Goal: Task Accomplishment & Management: Use online tool/utility

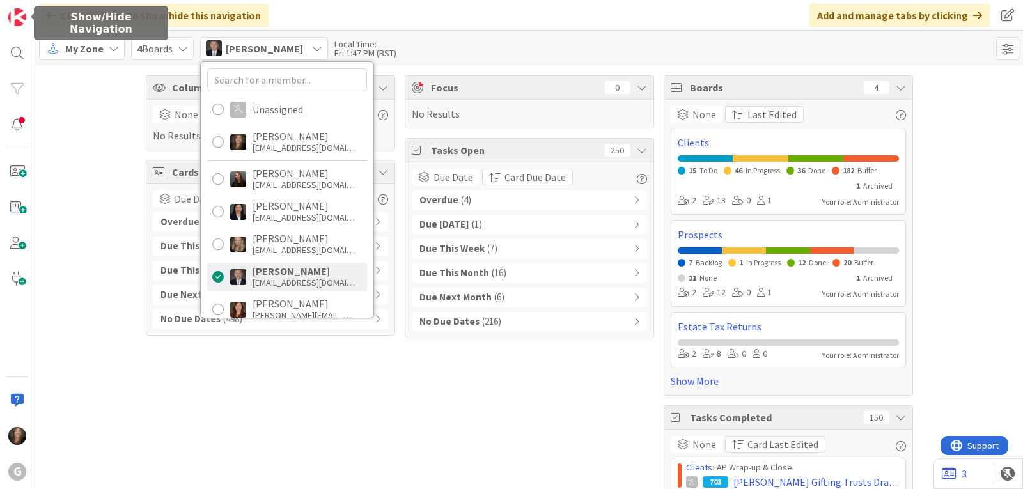
scroll to position [415, 0]
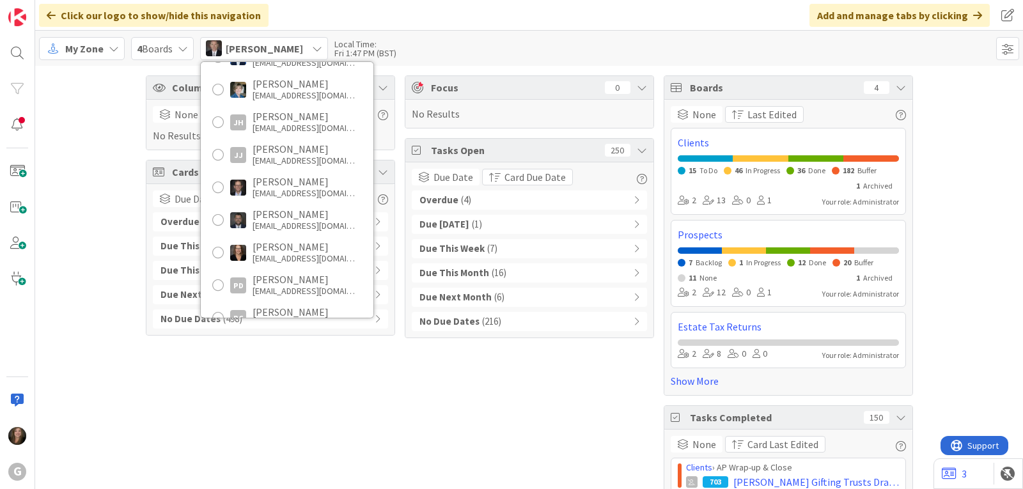
click at [102, 47] on span "My Zone" at bounding box center [84, 48] width 38 height 15
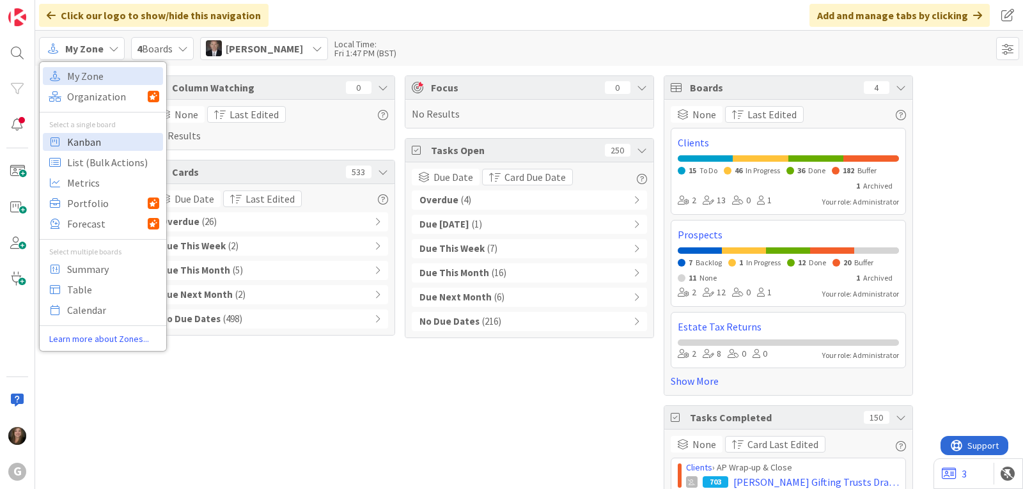
click at [95, 144] on span "Kanban" at bounding box center [113, 141] width 92 height 19
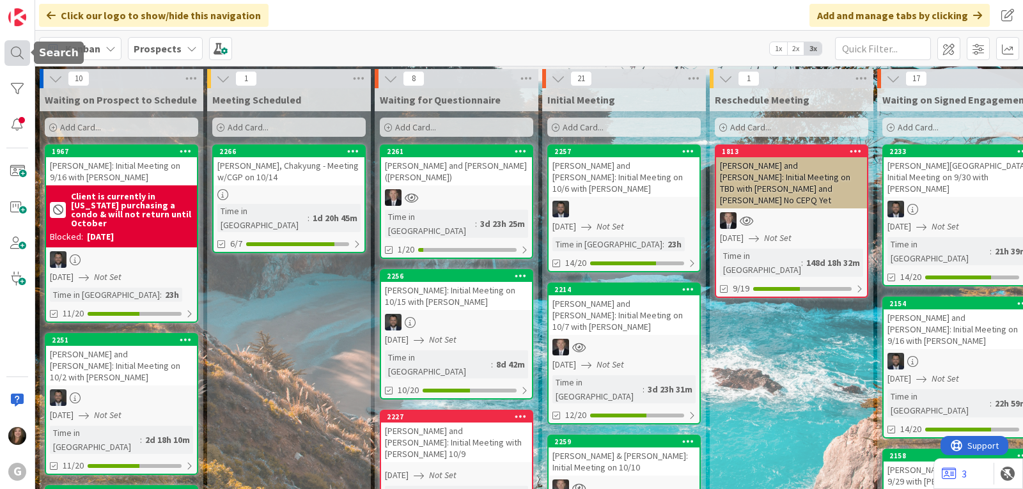
click at [10, 48] on div at bounding box center [17, 53] width 26 height 26
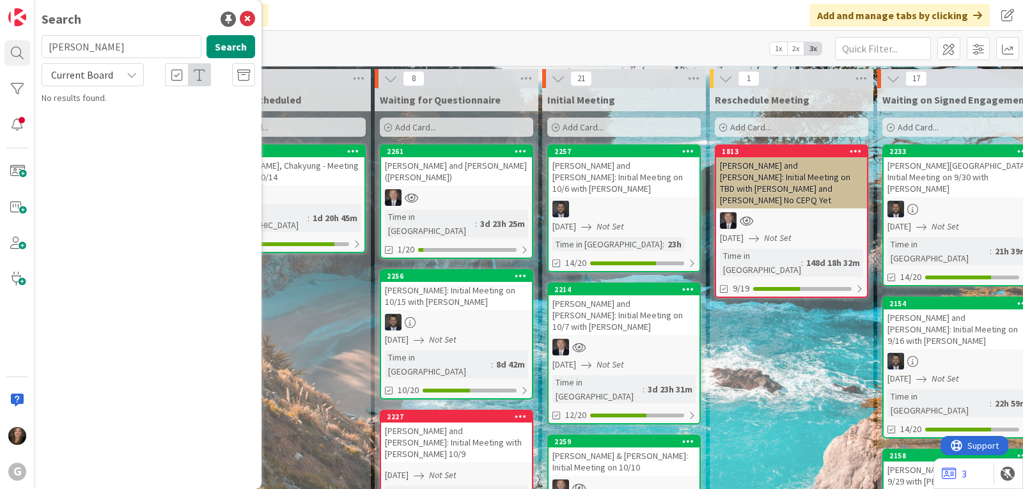
click at [369, 23] on div "Click our logo to show/hide this navigation Add and manage tabs by clicking" at bounding box center [528, 15] width 987 height 31
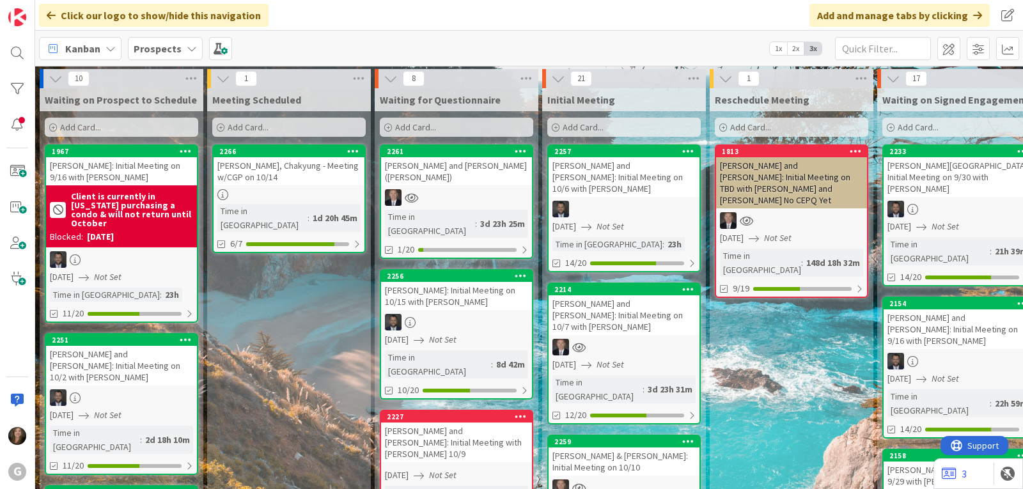
click at [178, 43] on div "Prospects" at bounding box center [165, 48] width 75 height 23
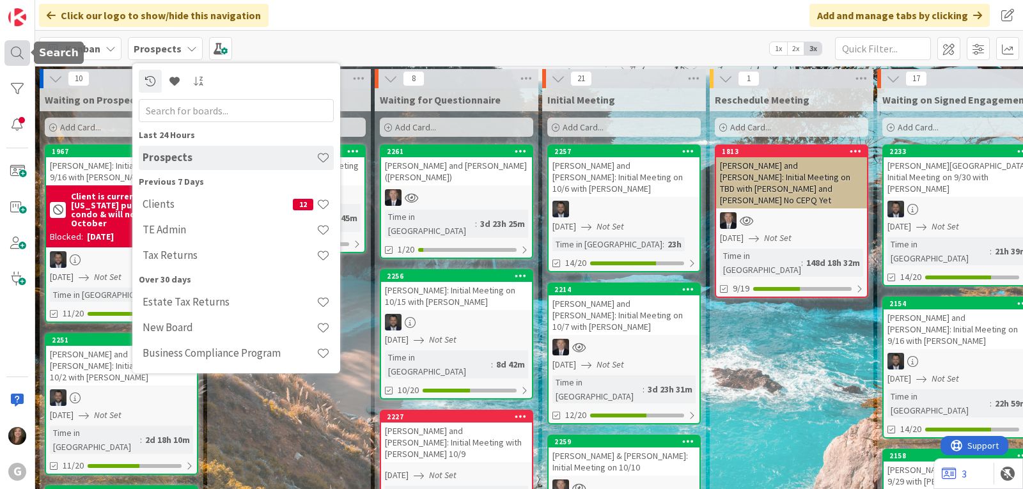
click at [28, 56] on div at bounding box center [17, 53] width 26 height 26
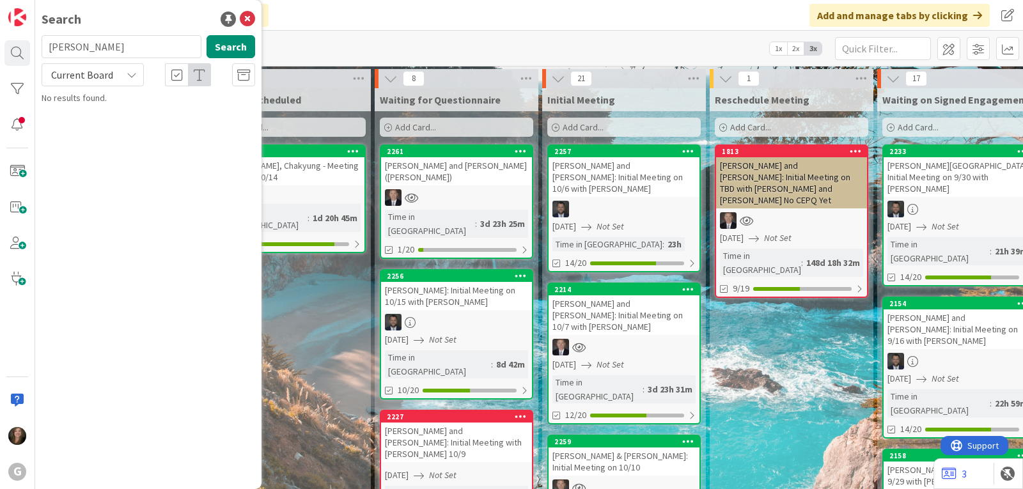
drag, startPoint x: 120, startPoint y: 52, endPoint x: 42, endPoint y: 45, distance: 77.6
click at [42, 45] on input "[PERSON_NAME]" at bounding box center [122, 46] width 160 height 23
type input "[PERSON_NAME]"
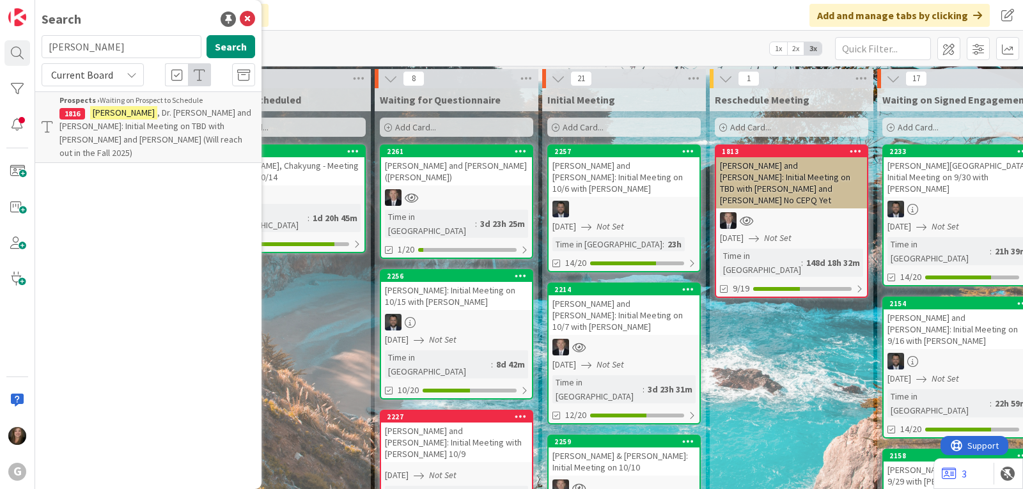
click at [81, 125] on span ", Dr. [PERSON_NAME] and [PERSON_NAME]: Initial Meeting on TBD with [PERSON_NAME…" at bounding box center [155, 133] width 192 height 52
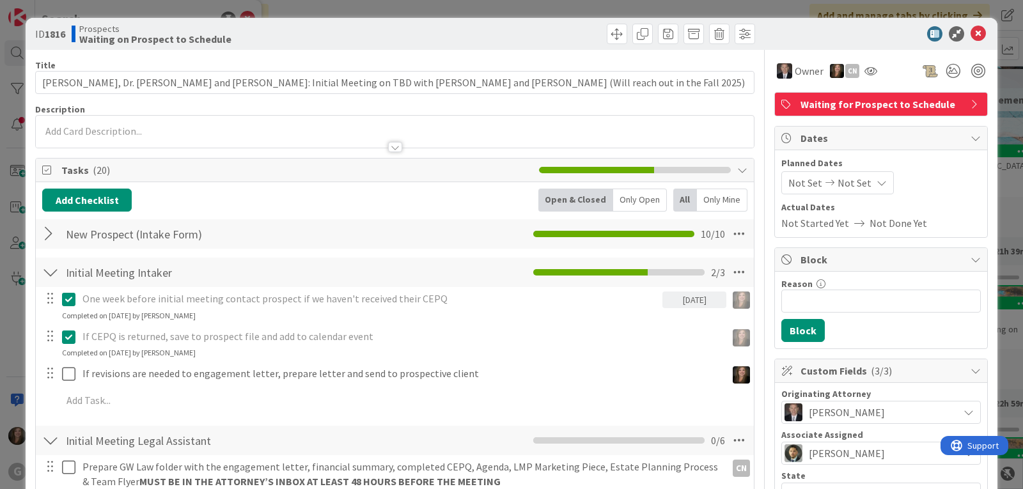
click at [788, 181] on span "Not Set" at bounding box center [805, 182] width 34 height 15
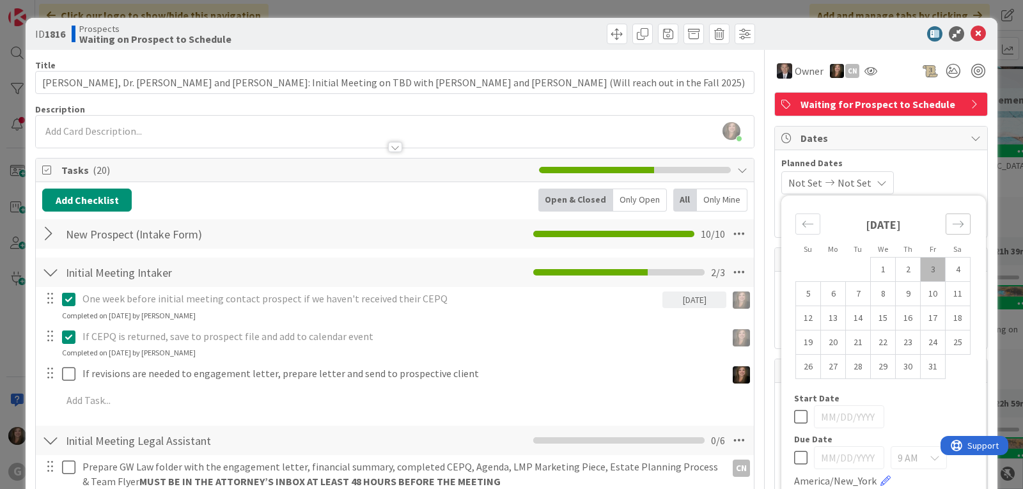
click at [953, 220] on icon "Move forward to switch to the next month." at bounding box center [958, 224] width 12 height 12
click at [826, 293] on td "3" at bounding box center [833, 294] width 25 height 24
type input "[DATE]"
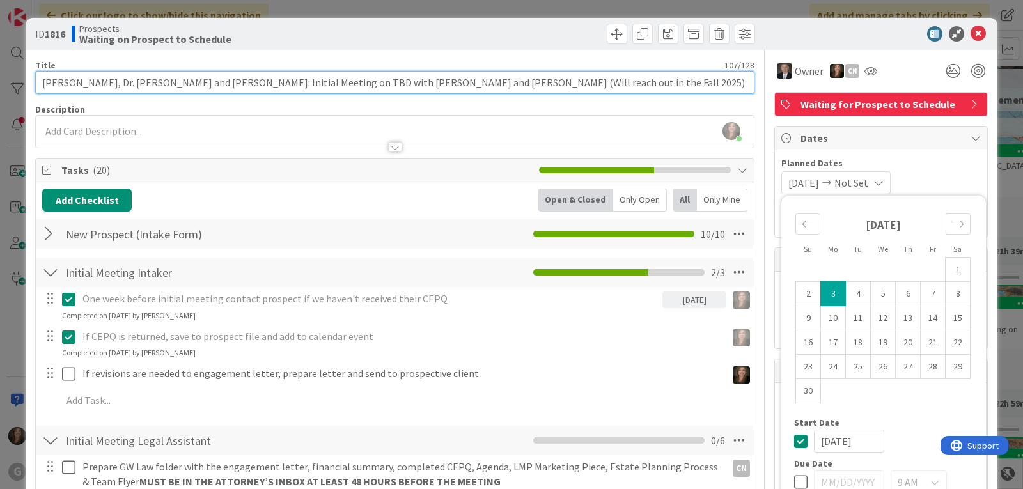
click at [274, 82] on input "[PERSON_NAME], Dr. [PERSON_NAME] and [PERSON_NAME]: Initial Meeting on TBD with…" at bounding box center [394, 82] width 719 height 23
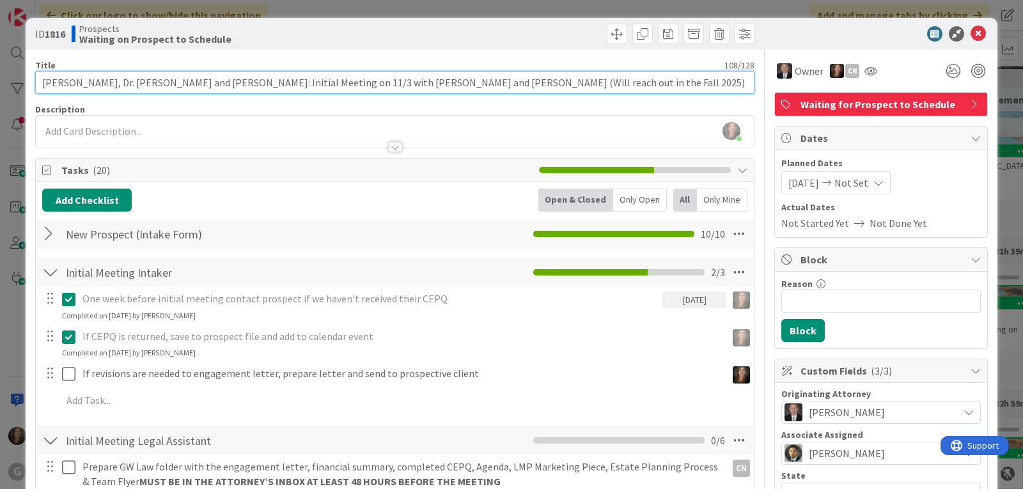
type input "[PERSON_NAME], Dr. [PERSON_NAME] and [PERSON_NAME]: Initial Meeting on 11/3 wit…"
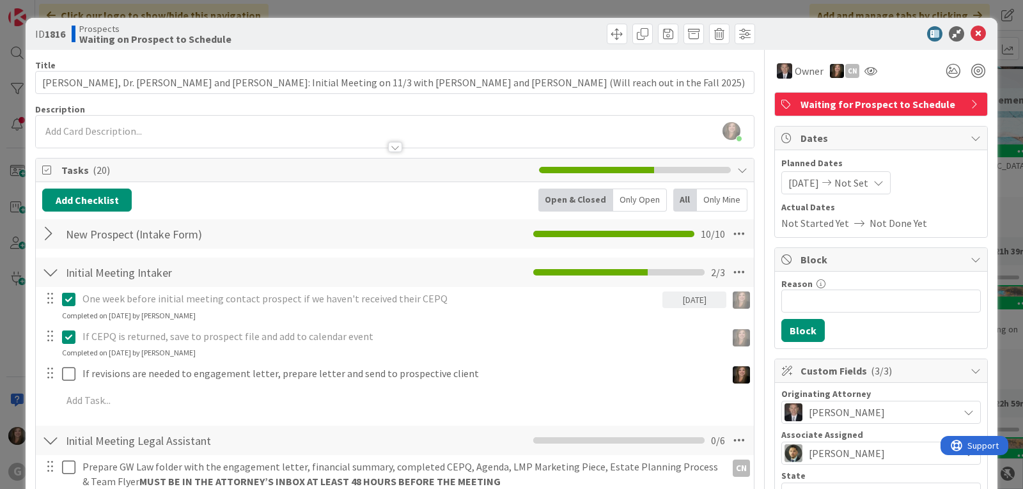
click at [884, 100] on span "Waiting for Prospect to Schedule" at bounding box center [882, 103] width 164 height 15
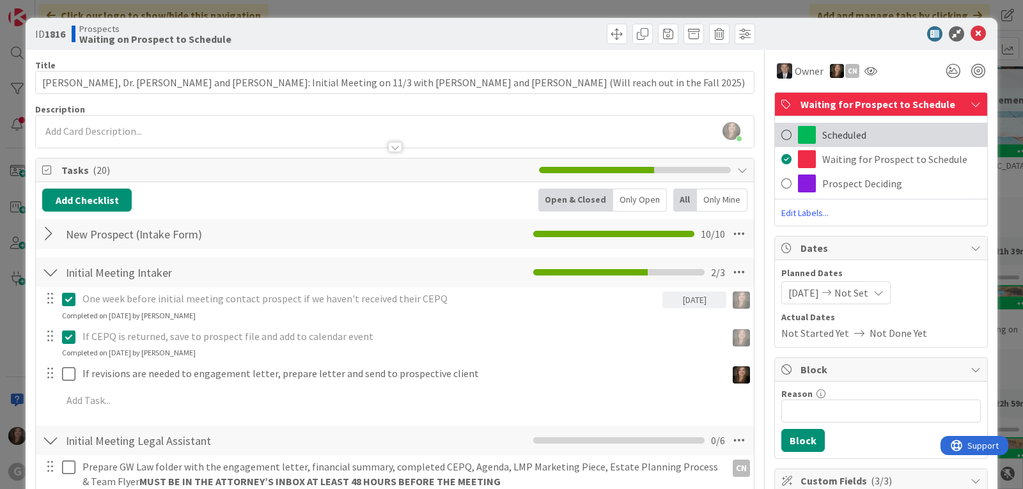
click at [845, 133] on span "Scheduled" at bounding box center [844, 134] width 44 height 15
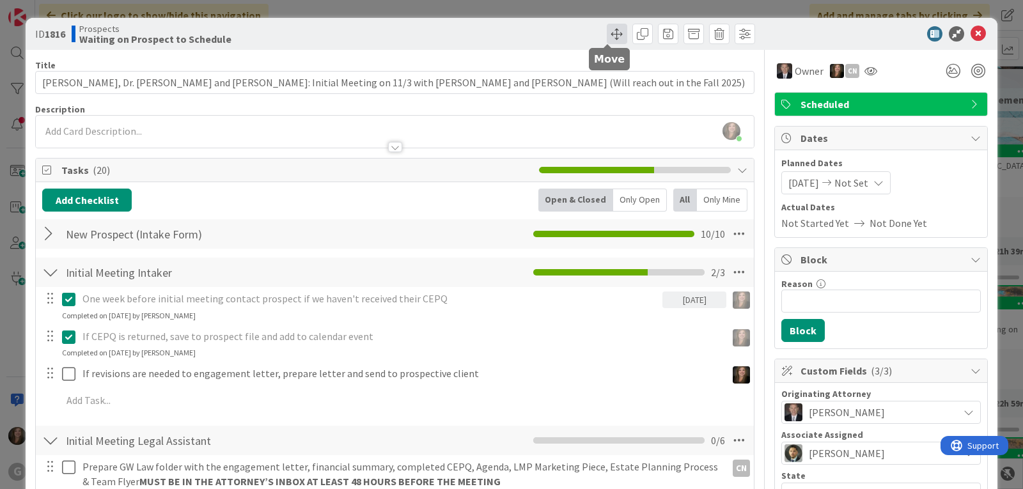
click at [606, 31] on span at bounding box center [616, 34] width 20 height 20
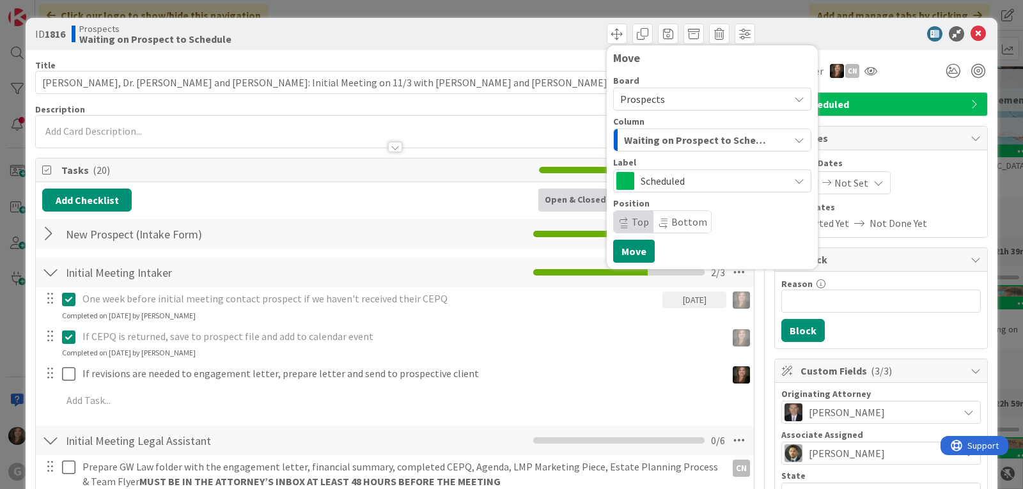
click at [783, 140] on button "Waiting on Prospect to Schedule" at bounding box center [712, 139] width 198 height 23
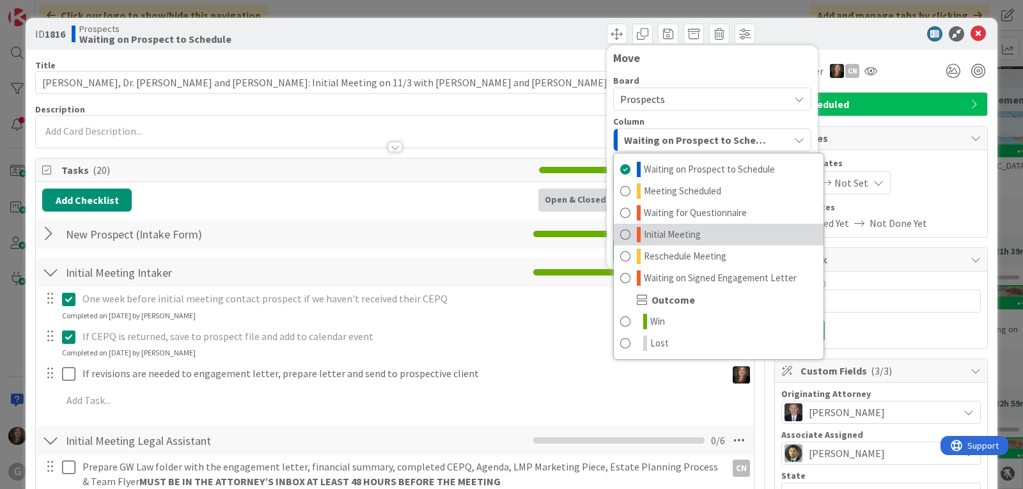
click at [716, 238] on link "Initial Meeting" at bounding box center [719, 235] width 210 height 22
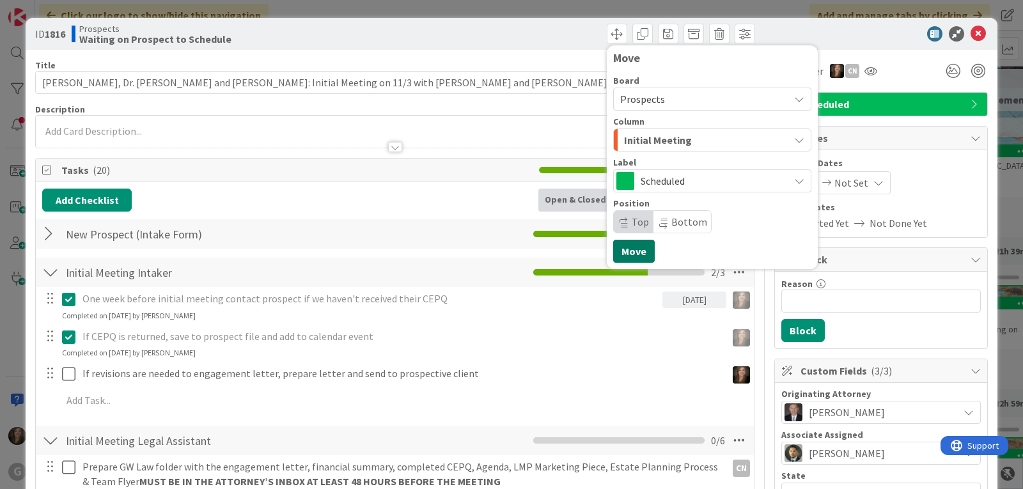
click at [623, 247] on button "Move" at bounding box center [634, 251] width 42 height 23
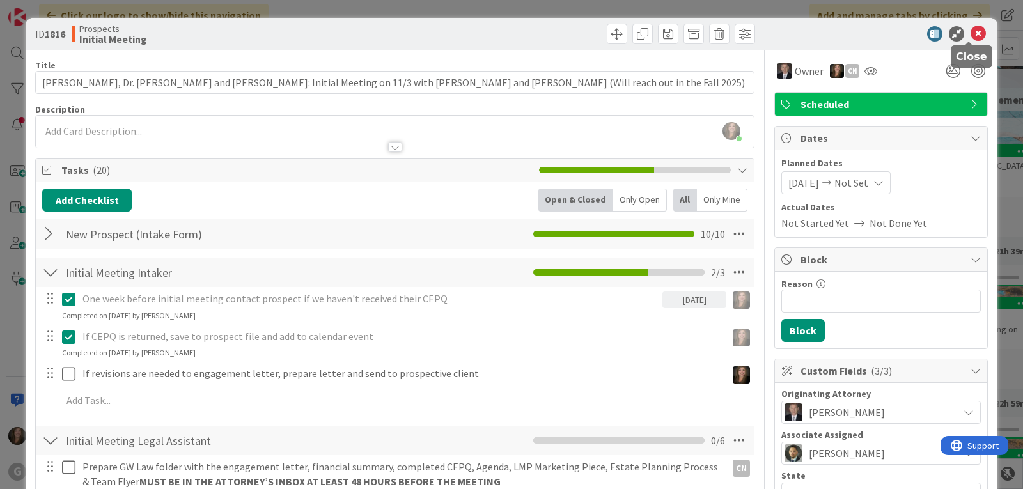
click at [970, 33] on icon at bounding box center [977, 33] width 15 height 15
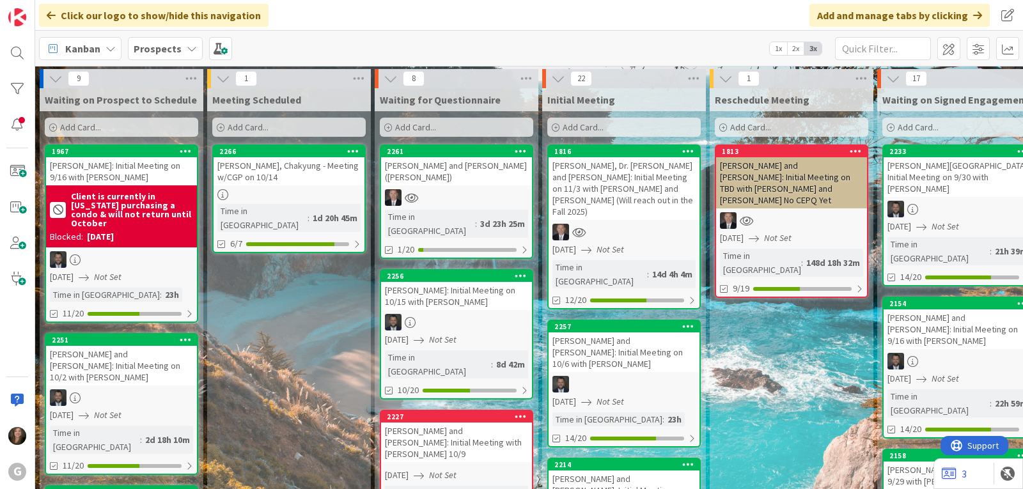
click at [181, 50] on div "Prospects" at bounding box center [165, 48] width 75 height 23
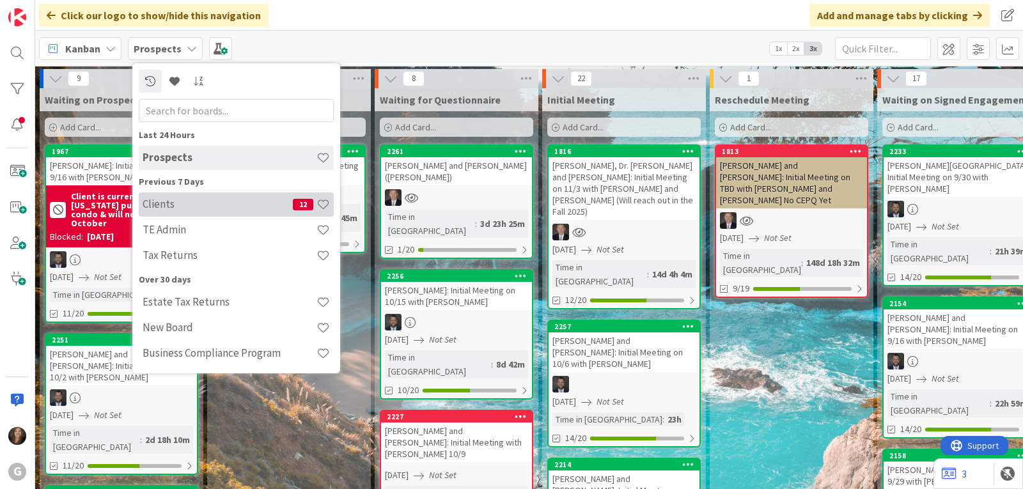
click at [168, 201] on h4 "Clients" at bounding box center [218, 203] width 150 height 13
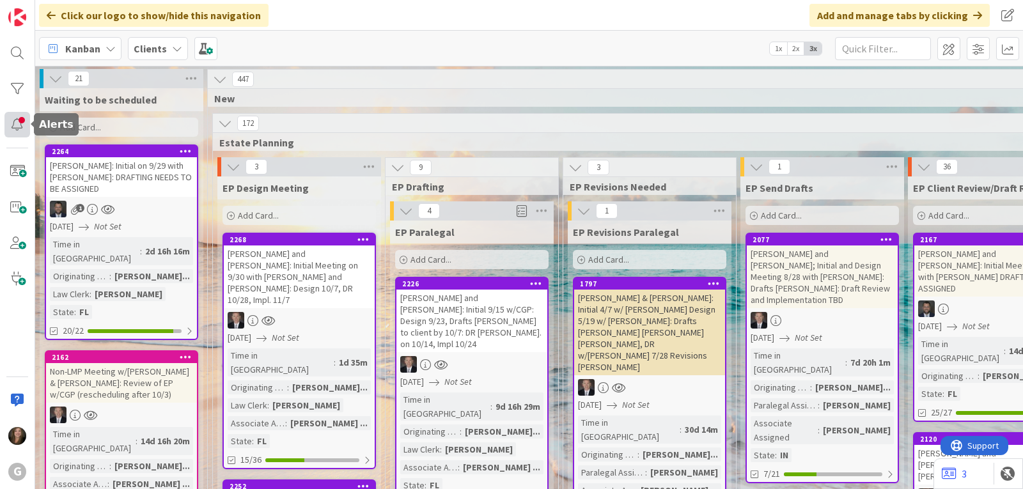
click at [19, 125] on div at bounding box center [17, 125] width 26 height 26
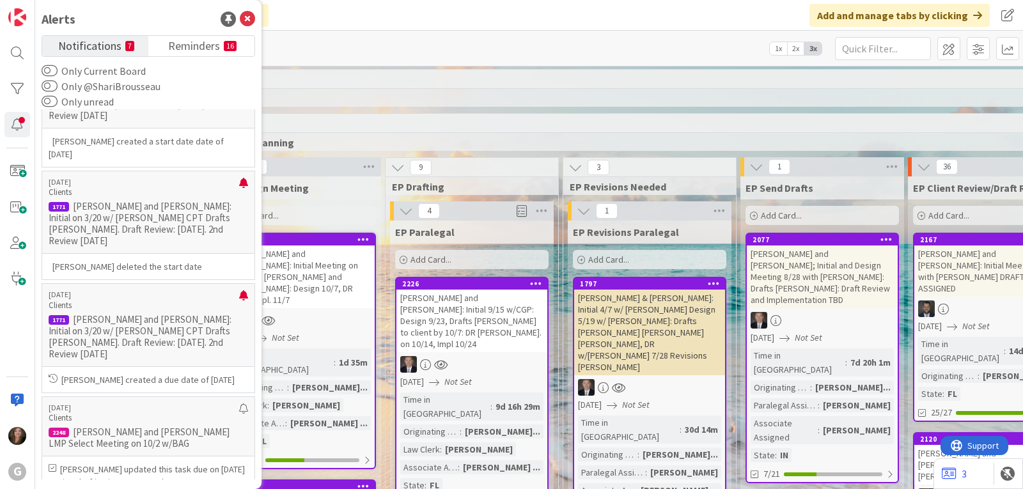
scroll to position [736, 0]
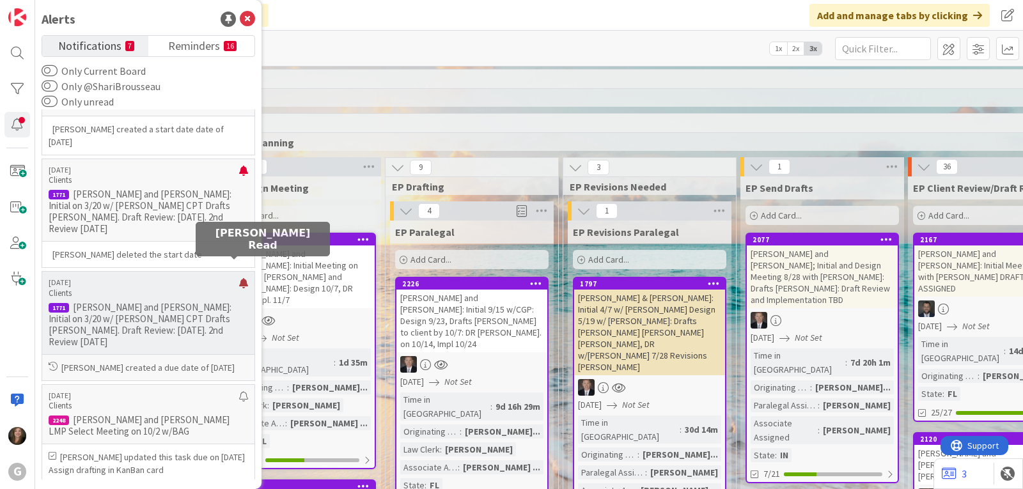
click at [239, 278] on div at bounding box center [243, 288] width 9 height 20
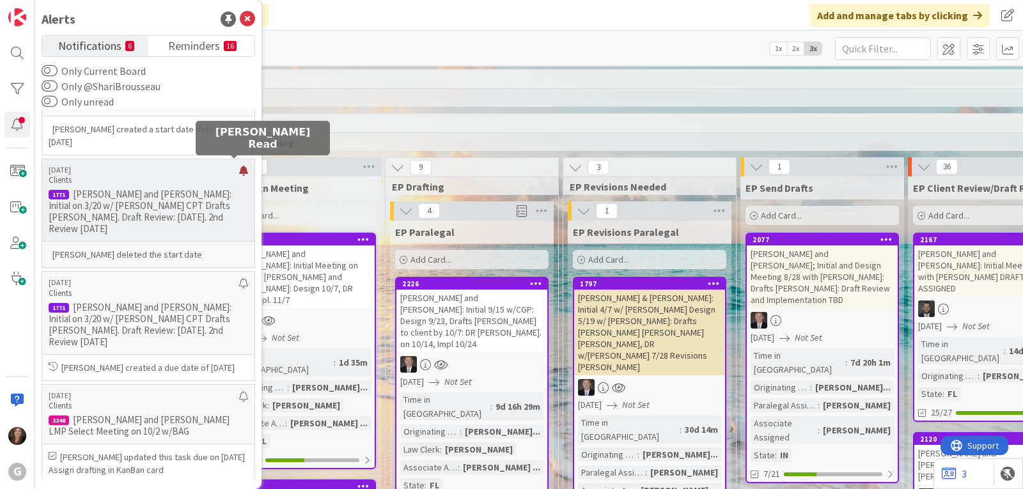
click at [239, 167] on div at bounding box center [243, 176] width 9 height 20
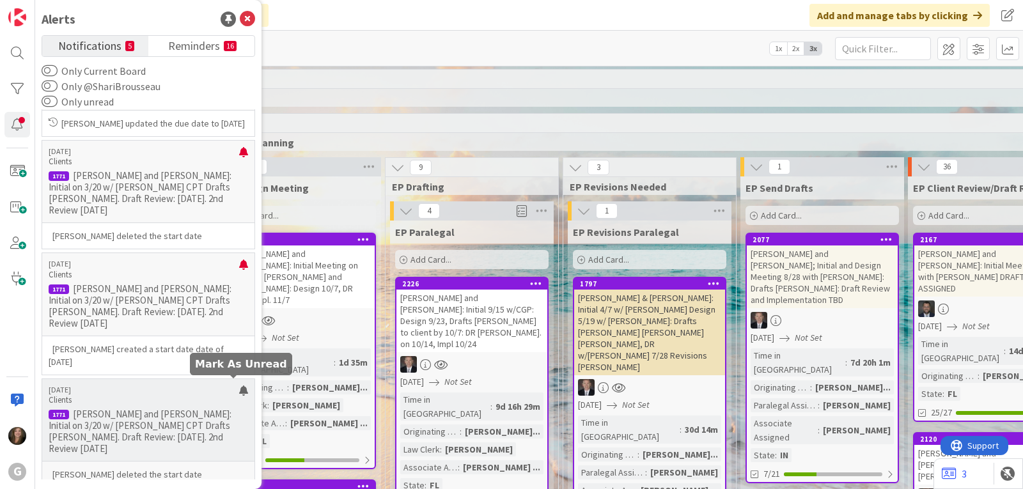
scroll to position [480, 0]
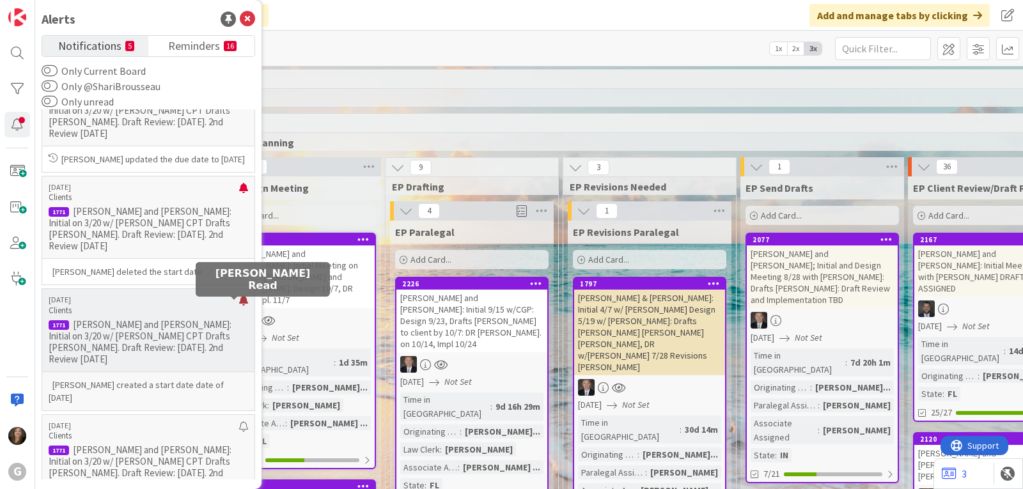
click at [239, 302] on div at bounding box center [243, 305] width 9 height 20
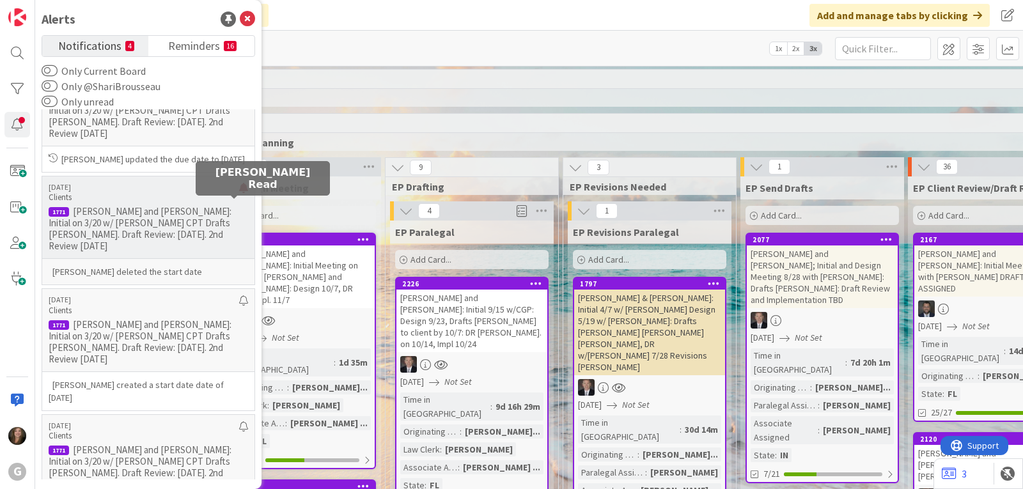
click at [239, 203] on div at bounding box center [243, 193] width 9 height 20
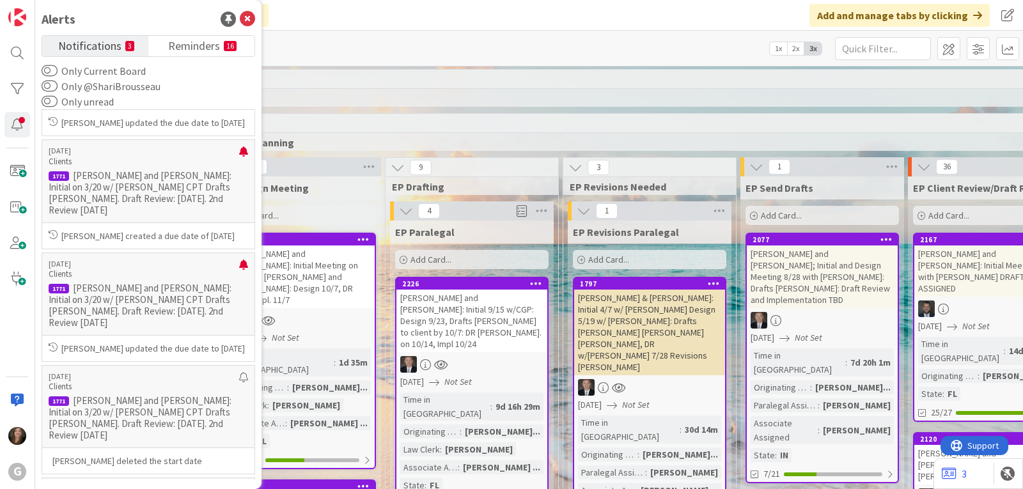
scroll to position [288, 0]
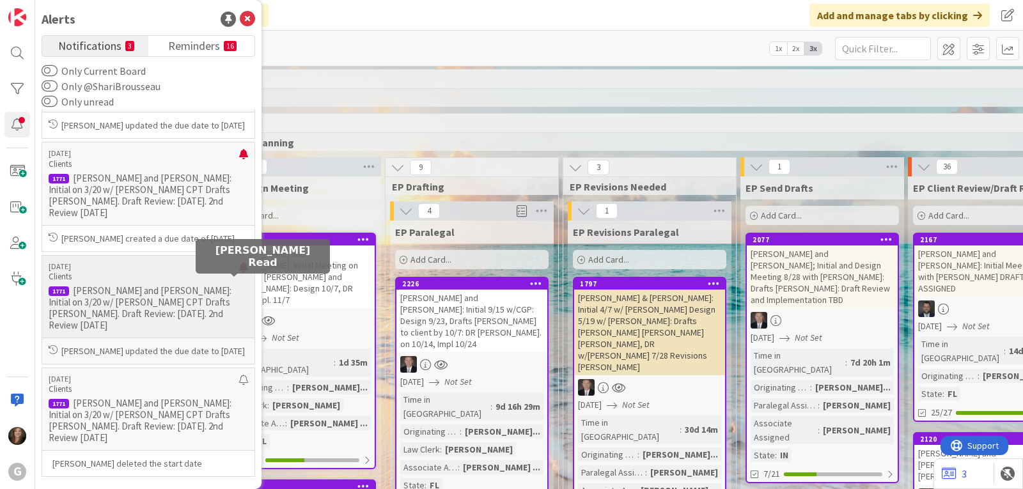
click at [239, 281] on div at bounding box center [243, 272] width 9 height 20
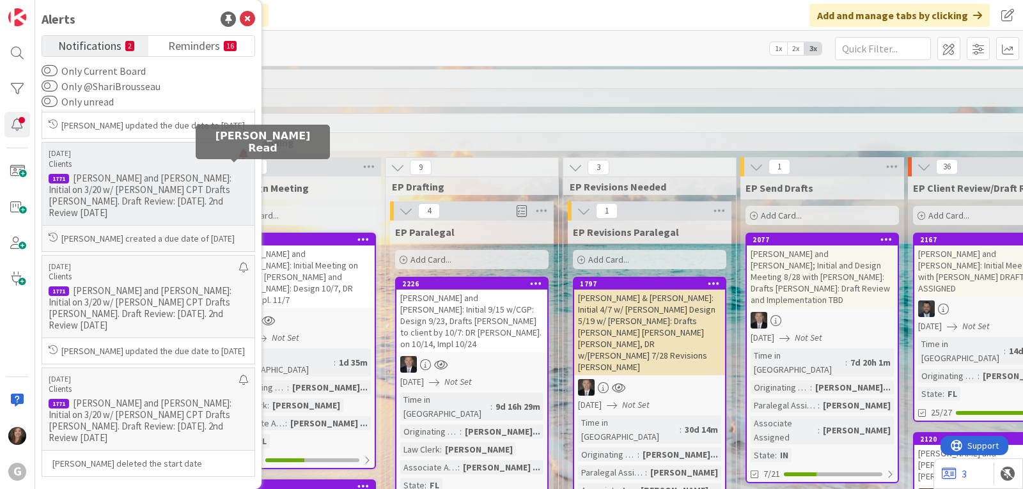
click at [239, 166] on div at bounding box center [243, 159] width 9 height 20
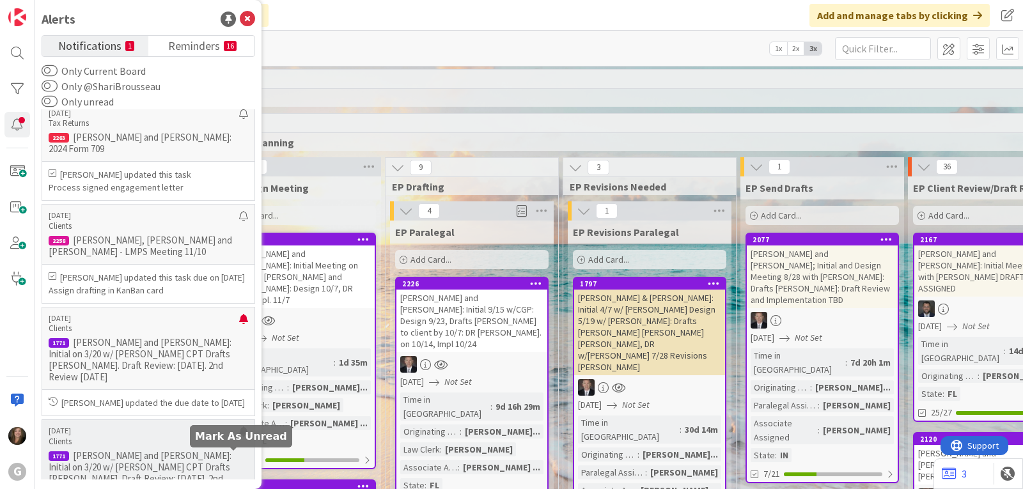
scroll to position [0, 0]
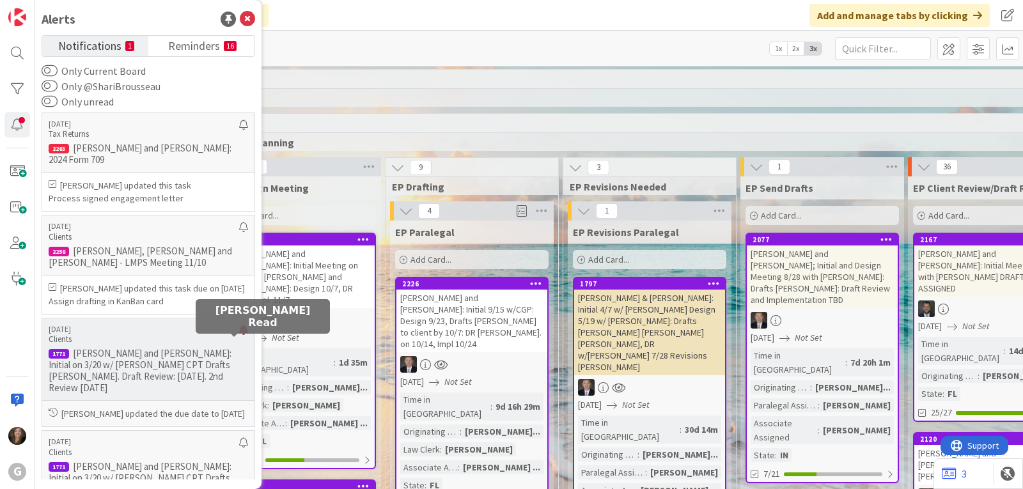
click at [239, 339] on div at bounding box center [243, 335] width 9 height 20
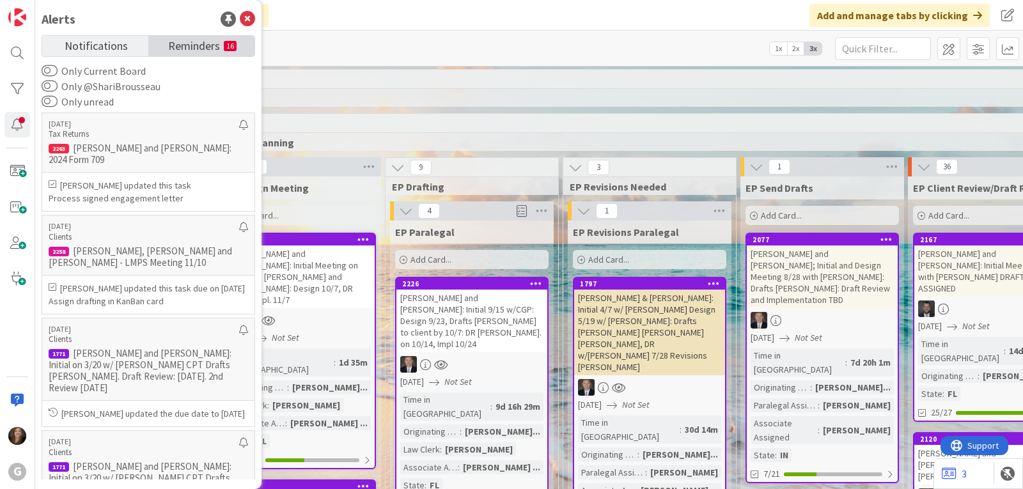
click at [182, 44] on span "Reminders" at bounding box center [194, 45] width 52 height 18
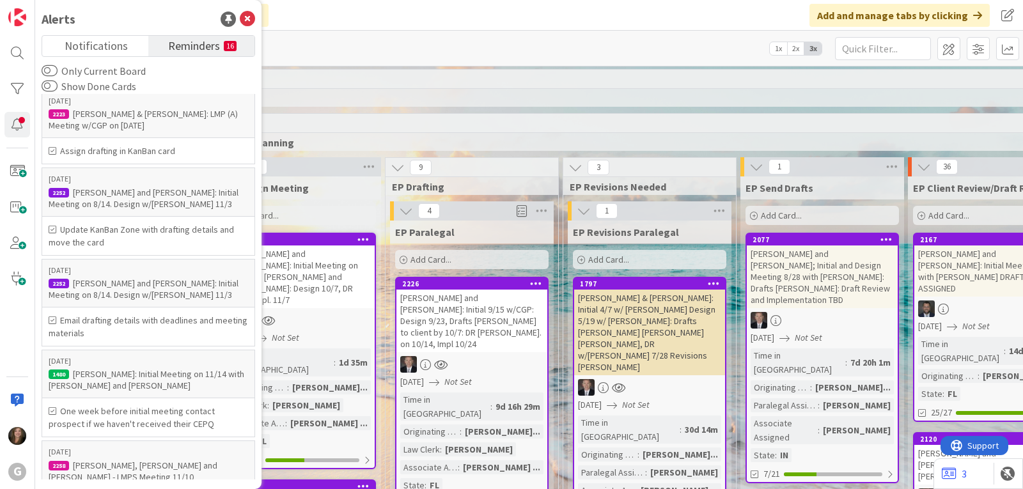
scroll to position [1036, 0]
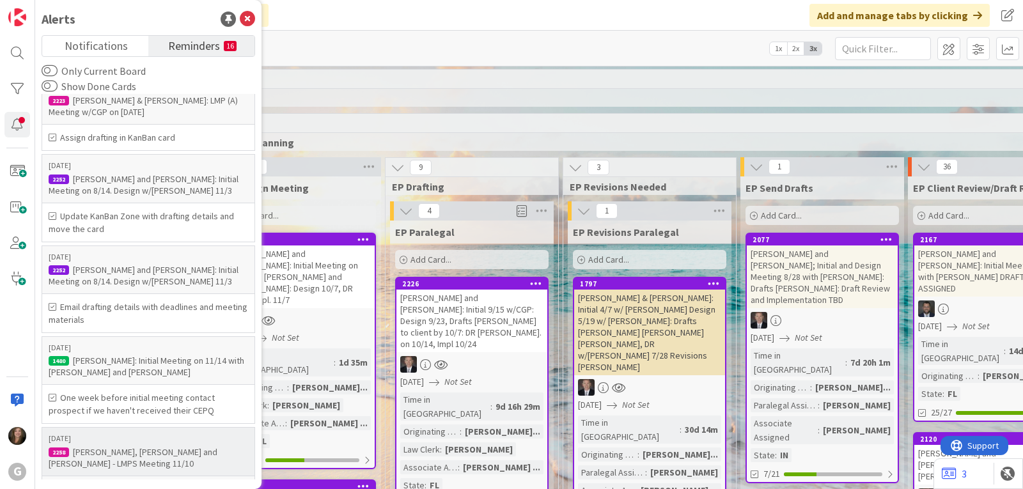
click at [150, 446] on div "[PERSON_NAME], [PERSON_NAME] and [PERSON_NAME] - LMPS Meeting 11/10" at bounding box center [148, 457] width 199 height 23
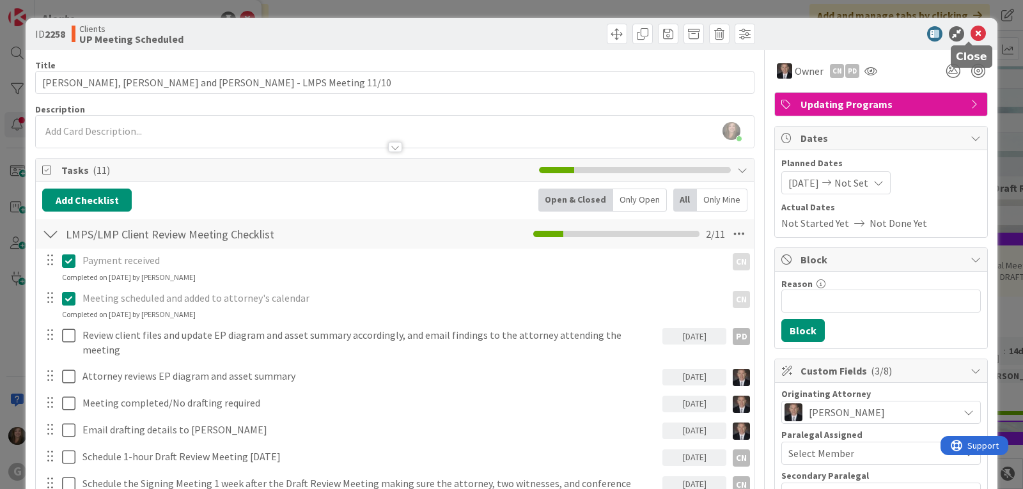
click at [970, 31] on icon at bounding box center [977, 33] width 15 height 15
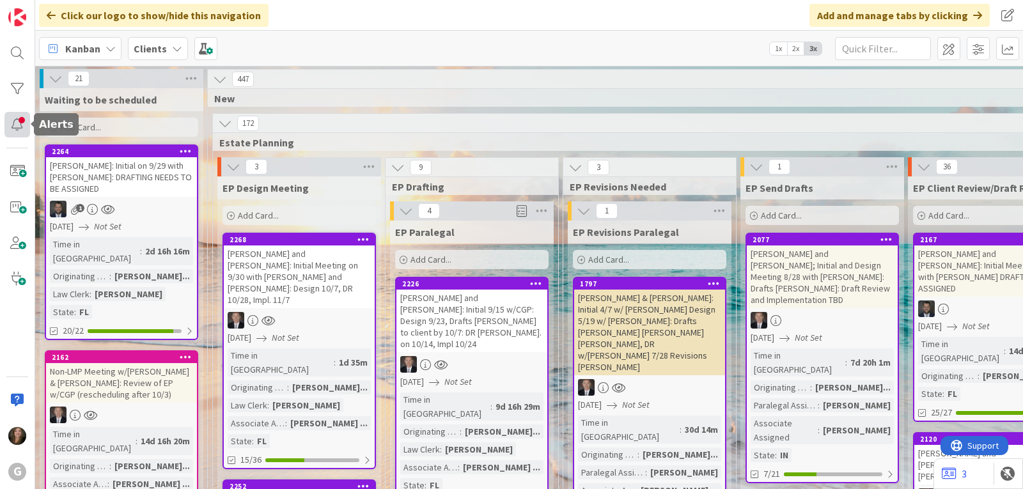
click at [16, 125] on div at bounding box center [17, 125] width 26 height 26
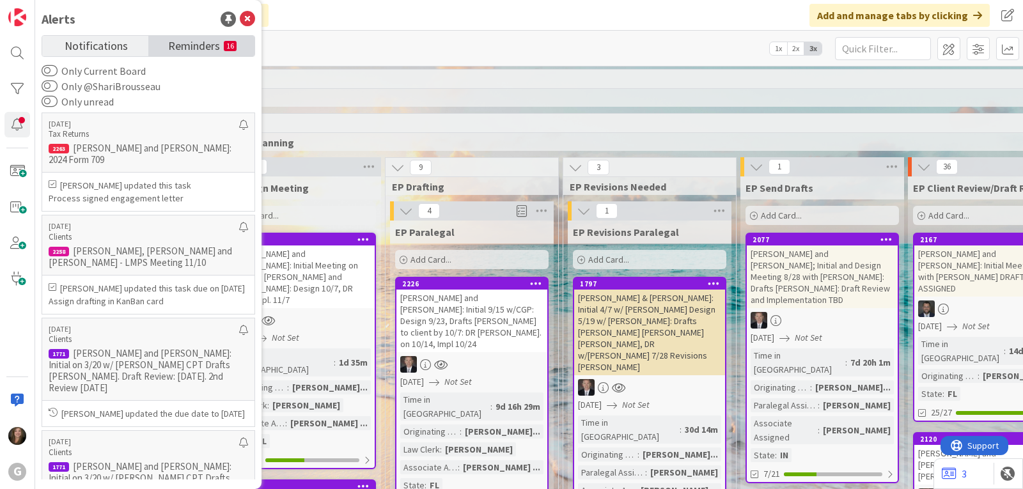
click at [228, 45] on small "16" at bounding box center [230, 46] width 13 height 10
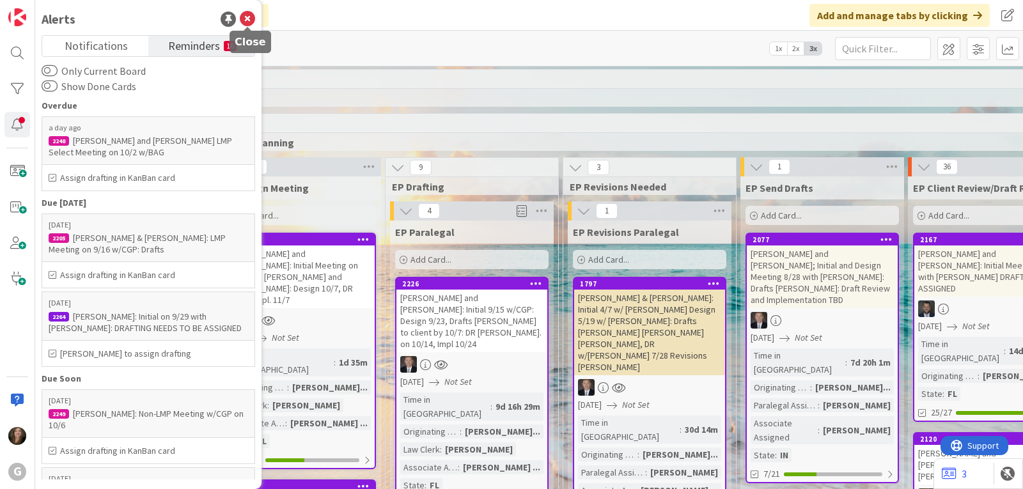
click at [251, 17] on icon at bounding box center [247, 19] width 15 height 15
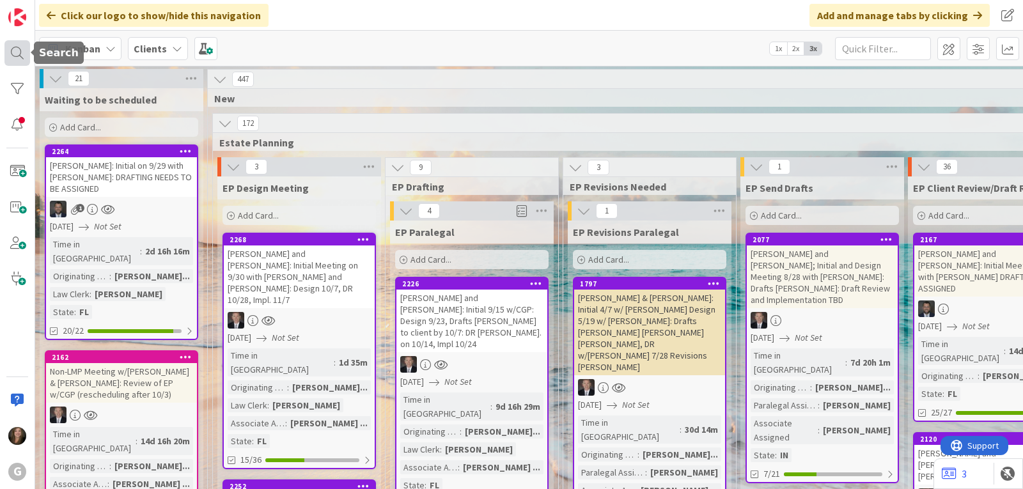
click at [15, 56] on div at bounding box center [17, 53] width 26 height 26
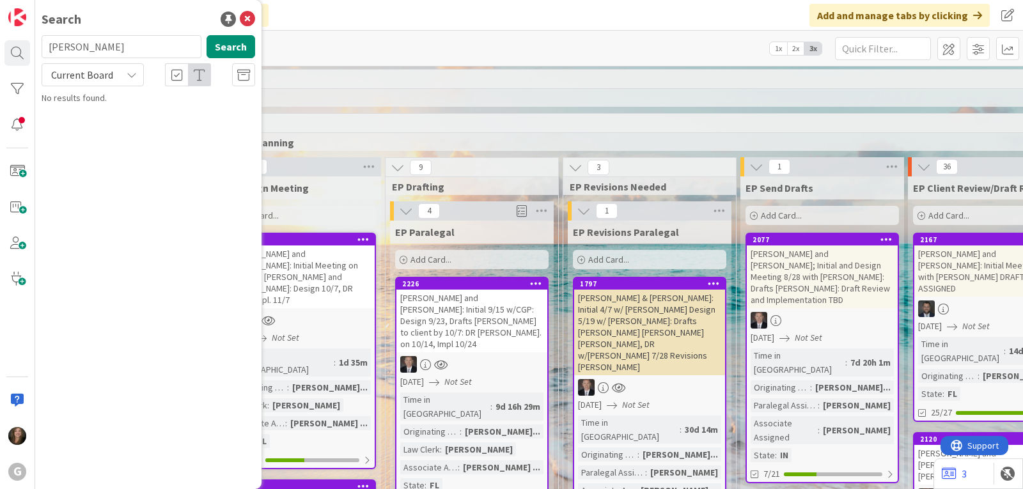
drag, startPoint x: 107, startPoint y: 52, endPoint x: 31, endPoint y: 47, distance: 76.3
click at [31, 47] on div "G Search [PERSON_NAME] Search Current Board No results found." at bounding box center [17, 244] width 35 height 489
type input "2189"
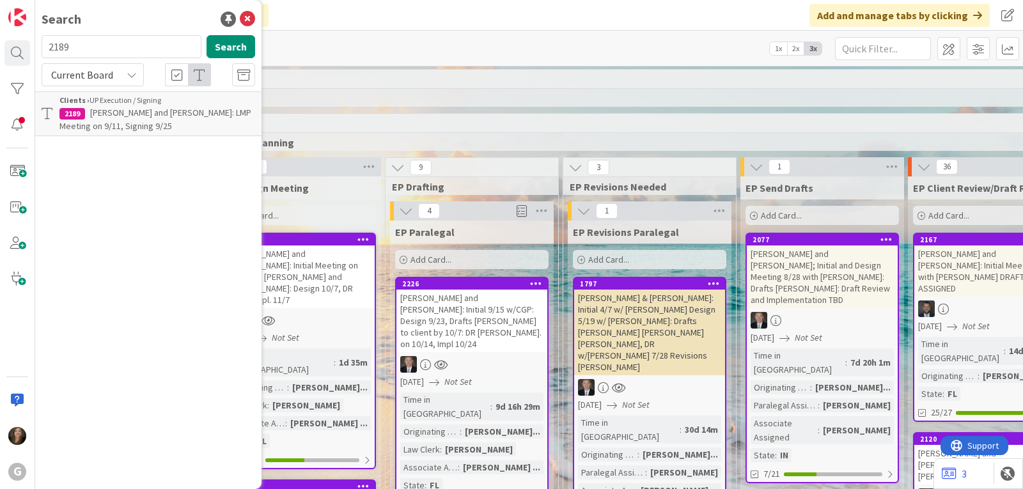
click at [151, 116] on span "[PERSON_NAME] and [PERSON_NAME]: LMP Meeting on 9/11, Signing 9/25" at bounding box center [155, 119] width 192 height 25
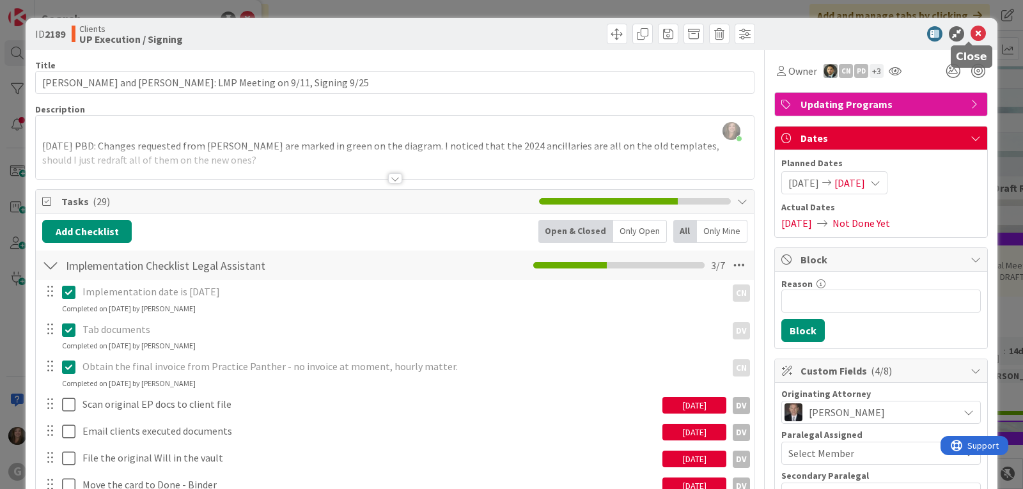
click at [973, 33] on icon at bounding box center [977, 33] width 15 height 15
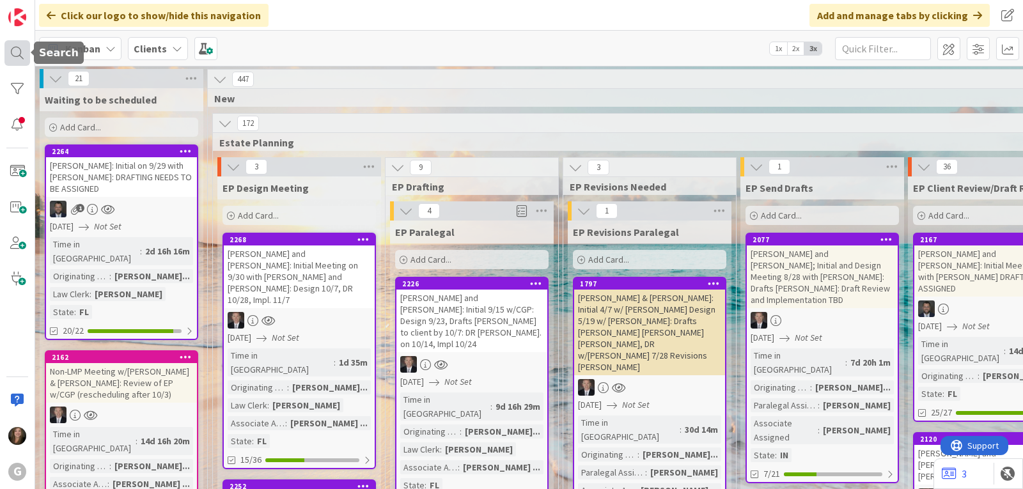
click at [18, 55] on div at bounding box center [17, 53] width 26 height 26
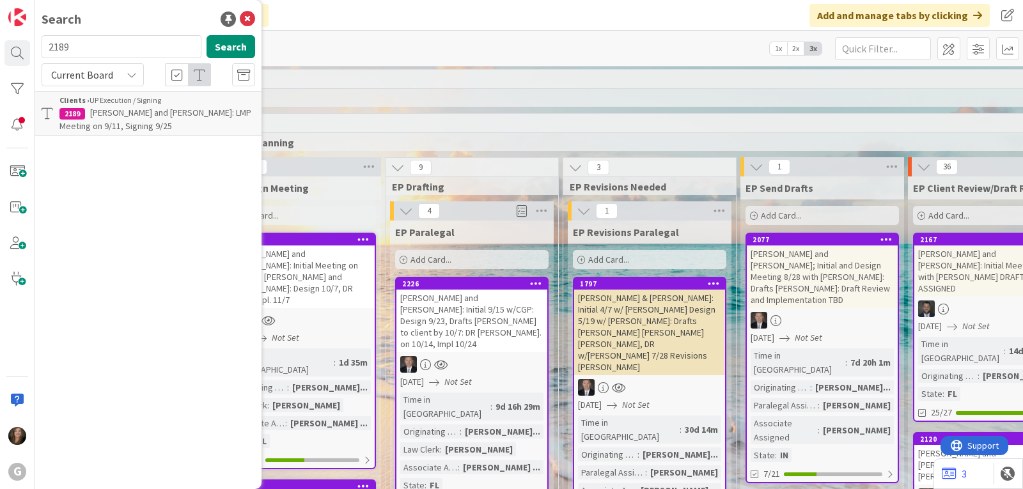
drag, startPoint x: 86, startPoint y: 45, endPoint x: 37, endPoint y: 47, distance: 49.2
click at [37, 47] on div "2189 Search" at bounding box center [148, 49] width 229 height 28
type input "2194"
click at [187, 123] on span "[PERSON_NAME] & [PERSON_NAME] - LMPS Meeting 9/29: [PERSON_NAME] to Review File…" at bounding box center [154, 133] width 191 height 52
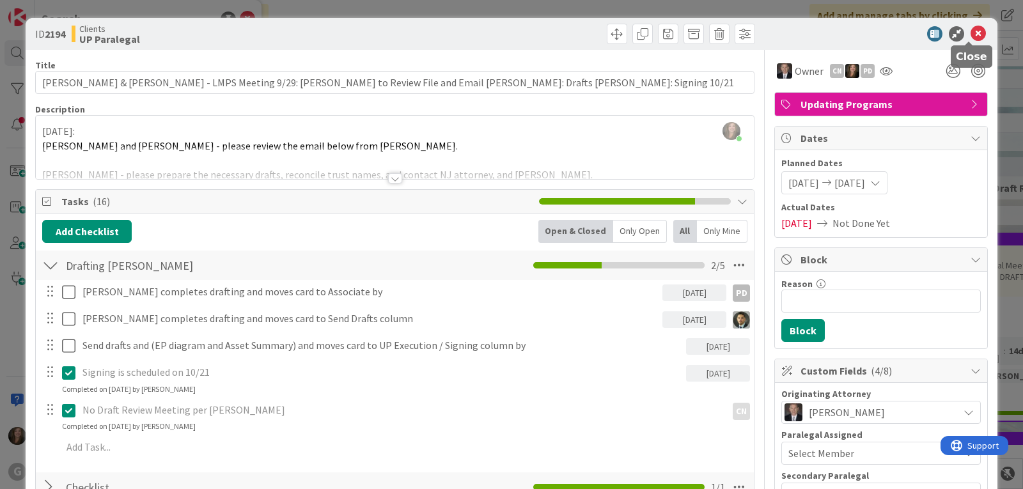
click at [976, 33] on icon at bounding box center [977, 33] width 15 height 15
